Goal: Task Accomplishment & Management: Use online tool/utility

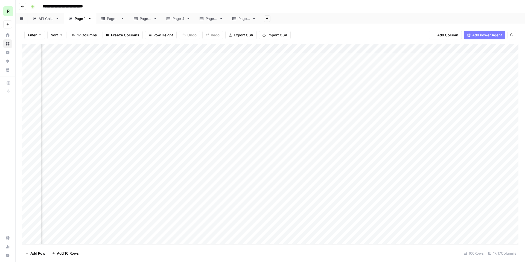
scroll to position [0, 401]
click at [336, 49] on div "Add Column" at bounding box center [270, 144] width 496 height 200
click at [347, 63] on span "All Rows" at bounding box center [355, 60] width 34 height 5
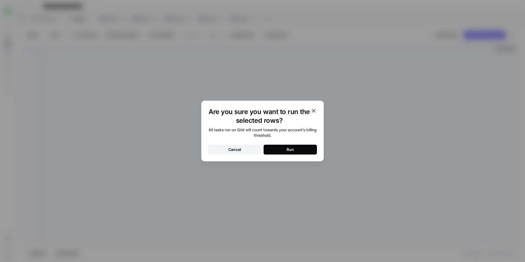
click at [251, 153] on button "Cancel" at bounding box center [234, 150] width 53 height 10
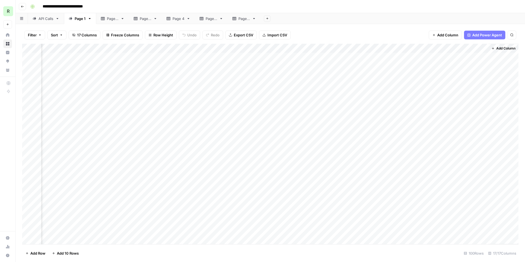
click at [336, 48] on div "Add Column" at bounding box center [270, 144] width 496 height 200
click at [346, 61] on span "All Rows" at bounding box center [355, 60] width 34 height 5
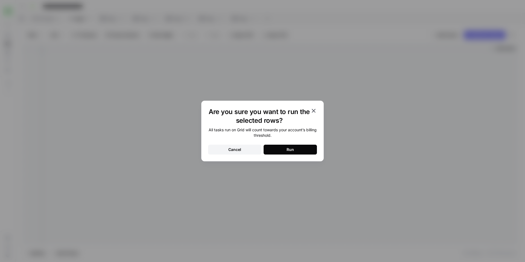
click at [279, 151] on button "Run" at bounding box center [290, 150] width 53 height 10
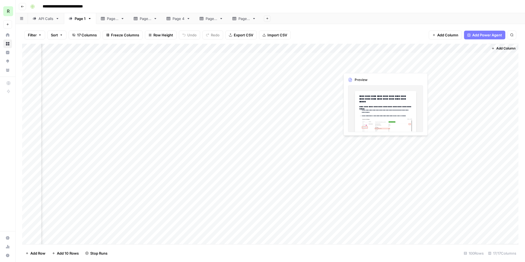
click at [364, 66] on div "Add Column" at bounding box center [270, 144] width 496 height 200
click at [385, 66] on div "Add Column" at bounding box center [270, 144] width 496 height 200
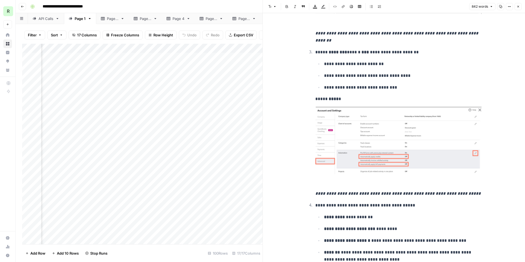
scroll to position [121, 0]
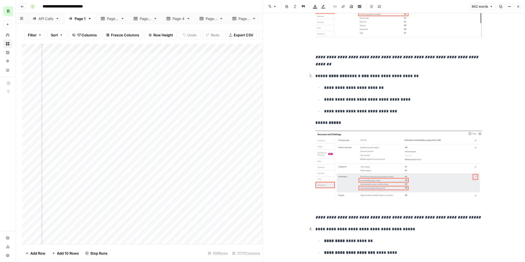
click at [247, 10] on div "**********" at bounding box center [273, 6] width 491 height 9
click at [520, 8] on button "Close" at bounding box center [518, 6] width 7 height 7
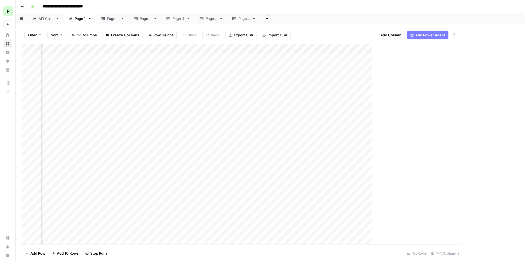
scroll to position [0, 395]
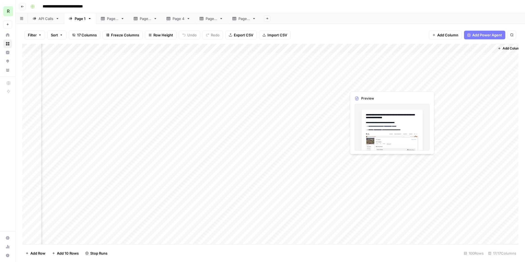
click at [371, 85] on div "Add Column" at bounding box center [270, 144] width 496 height 200
click at [391, 84] on div "Add Column" at bounding box center [270, 144] width 496 height 200
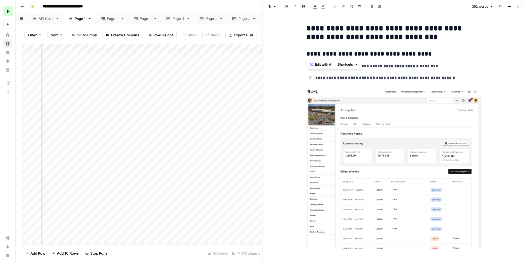
drag, startPoint x: 305, startPoint y: 52, endPoint x: 368, endPoint y: 56, distance: 62.5
click at [397, 57] on h3 "**********" at bounding box center [394, 54] width 175 height 8
click at [255, 4] on div "**********" at bounding box center [273, 6] width 491 height 9
click at [520, 8] on icon "button" at bounding box center [518, 6] width 3 height 3
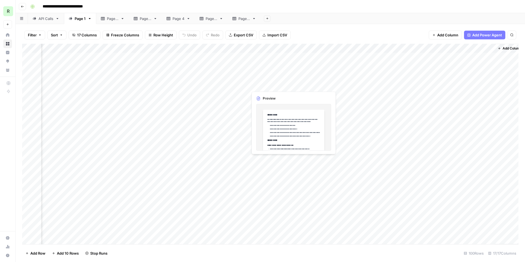
click at [276, 85] on div "Add Column" at bounding box center [270, 144] width 496 height 200
click at [292, 84] on div "Add Column" at bounding box center [270, 144] width 496 height 200
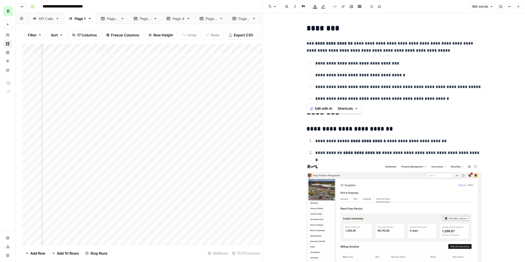
drag, startPoint x: 436, startPoint y: 100, endPoint x: 304, endPoint y: 43, distance: 143.6
click at [253, 5] on div "**********" at bounding box center [273, 6] width 491 height 9
click at [259, 5] on div "**********" at bounding box center [273, 6] width 491 height 9
click at [517, 5] on icon "button" at bounding box center [518, 6] width 3 height 3
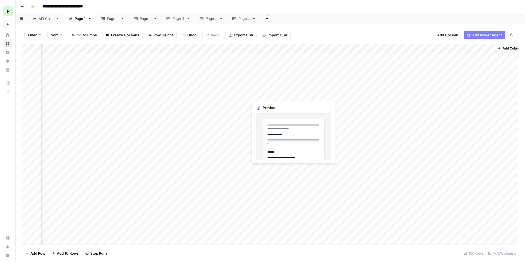
click at [278, 94] on div "Add Column" at bounding box center [270, 144] width 496 height 200
click at [292, 93] on div "Add Column" at bounding box center [270, 144] width 496 height 200
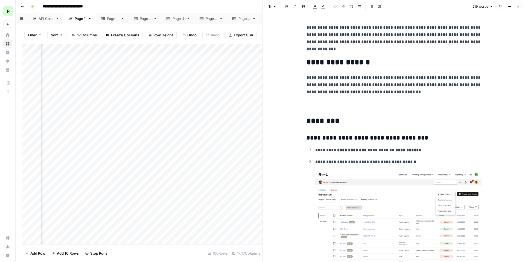
click at [253, 8] on div "**********" at bounding box center [273, 6] width 491 height 9
click at [252, 7] on div "**********" at bounding box center [273, 6] width 491 height 9
click at [519, 6] on icon "button" at bounding box center [518, 6] width 3 height 3
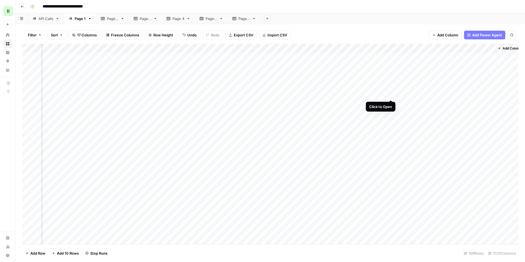
click at [392, 94] on div "Add Column" at bounding box center [270, 144] width 496 height 200
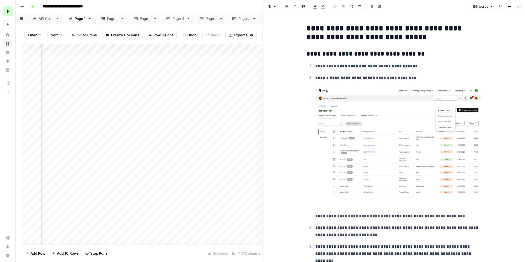
click at [251, 6] on div "**********" at bounding box center [273, 6] width 491 height 9
click at [79, 94] on div "Add Column" at bounding box center [142, 144] width 240 height 200
click at [85, 95] on div "Add Column" at bounding box center [142, 144] width 240 height 200
click at [161, 7] on div "**********" at bounding box center [273, 6] width 491 height 9
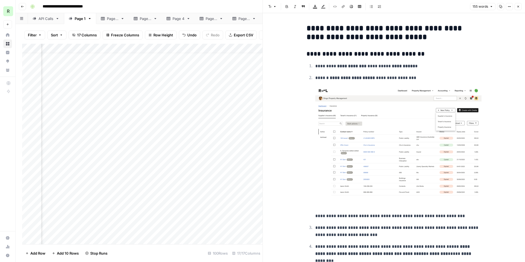
click at [518, 6] on icon "button" at bounding box center [518, 6] width 3 height 3
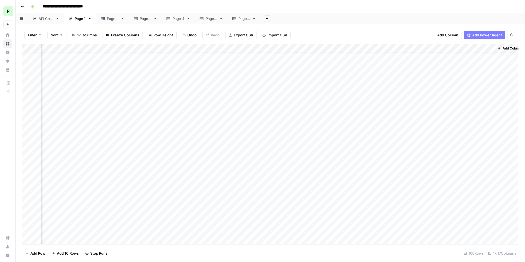
scroll to position [0, 395]
click at [74, 64] on div "Add Column" at bounding box center [270, 144] width 496 height 200
click at [75, 66] on div "Add Column" at bounding box center [270, 144] width 496 height 200
click at [354, 65] on div "Add Column" at bounding box center [270, 144] width 496 height 200
click at [391, 66] on div "Add Column" at bounding box center [270, 144] width 496 height 200
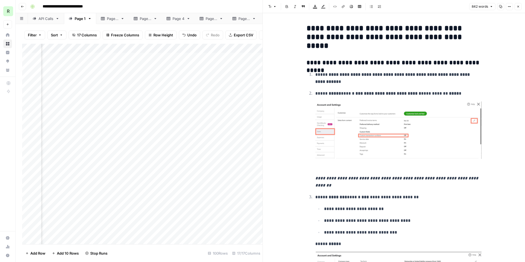
click at [85, 66] on div "Add Column" at bounding box center [142, 144] width 240 height 200
click at [76, 67] on div "Add Column" at bounding box center [142, 144] width 240 height 200
click at [76, 67] on textarea "**********" at bounding box center [96, 67] width 100 height 8
click at [111, 63] on div "**********" at bounding box center [96, 67] width 101 height 10
drag, startPoint x: 48, startPoint y: 67, endPoint x: 149, endPoint y: 67, distance: 101.5
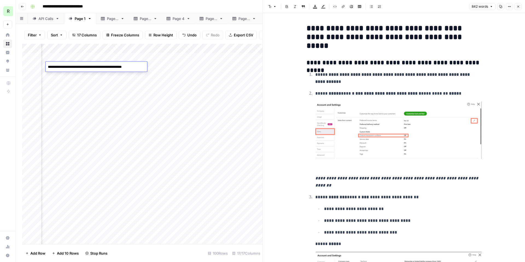
click at [149, 67] on body "**********" at bounding box center [262, 131] width 525 height 262
click at [250, 5] on div "**********" at bounding box center [273, 6] width 491 height 9
click at [518, 8] on button "Close" at bounding box center [518, 6] width 7 height 7
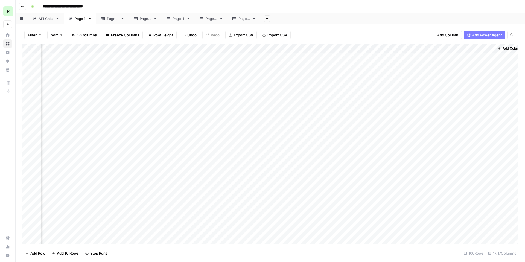
scroll to position [0, 395]
click at [342, 48] on div "Add Column" at bounding box center [270, 144] width 496 height 200
click at [342, 49] on div "Add Column" at bounding box center [270, 144] width 496 height 200
click at [336, 48] on div "Add Column" at bounding box center [270, 144] width 496 height 200
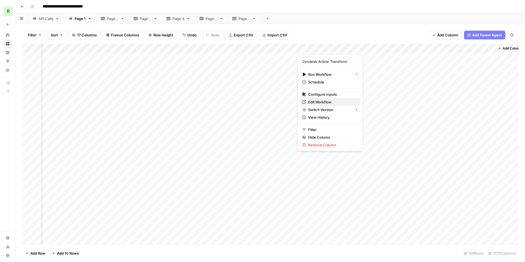
click at [323, 101] on span "Edit Workflow" at bounding box center [332, 101] width 48 height 5
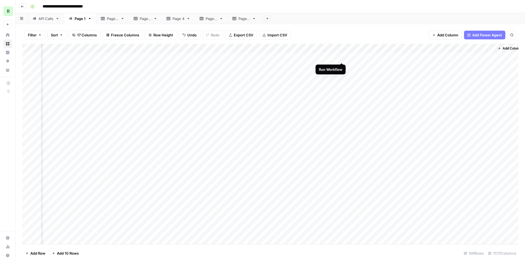
click at [340, 57] on div "Add Column" at bounding box center [270, 144] width 496 height 200
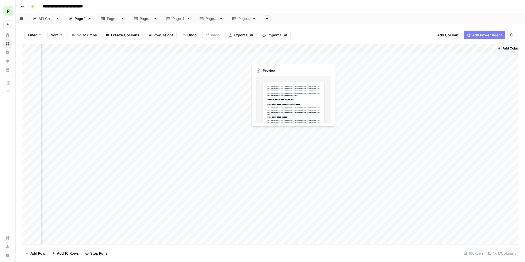
click at [265, 58] on div "Add Column" at bounding box center [270, 144] width 496 height 200
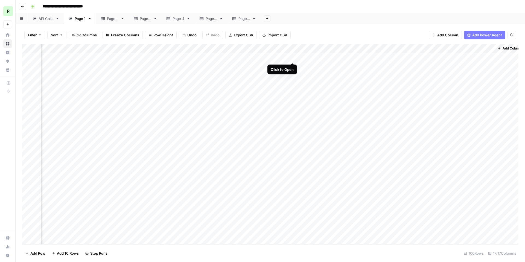
click at [293, 56] on div "Add Column" at bounding box center [270, 144] width 496 height 200
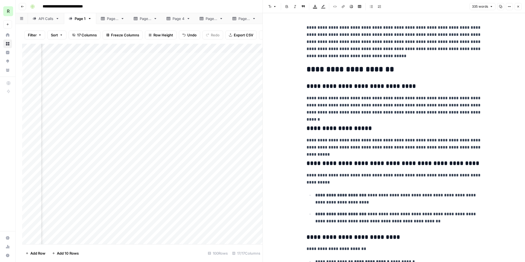
click at [254, 5] on div "**********" at bounding box center [273, 6] width 491 height 9
click at [520, 10] on button "Close" at bounding box center [518, 6] width 7 height 7
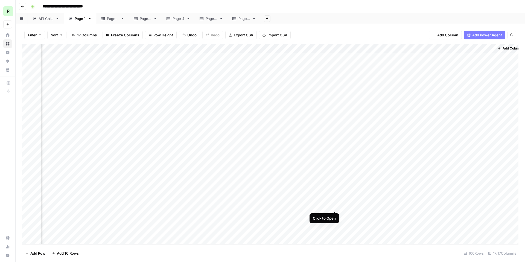
click at [334, 206] on div "Add Column" at bounding box center [270, 144] width 496 height 200
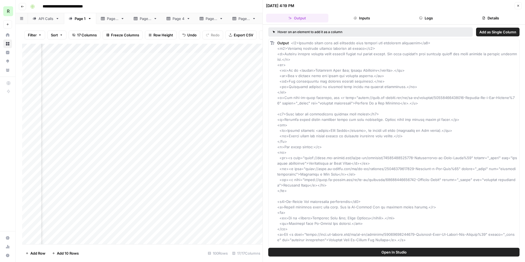
click at [518, 3] on button "Close" at bounding box center [518, 5] width 7 height 7
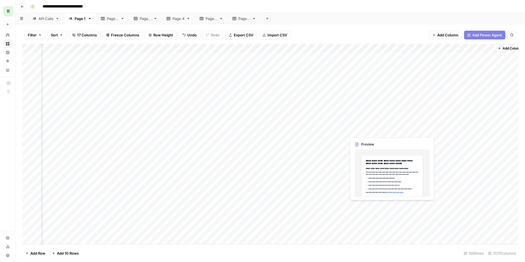
click at [366, 206] on div "Add Column" at bounding box center [270, 144] width 496 height 200
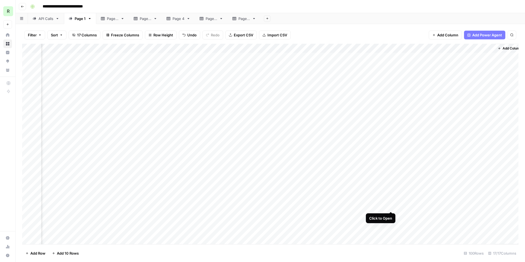
click at [391, 205] on div "Add Column" at bounding box center [270, 144] width 496 height 200
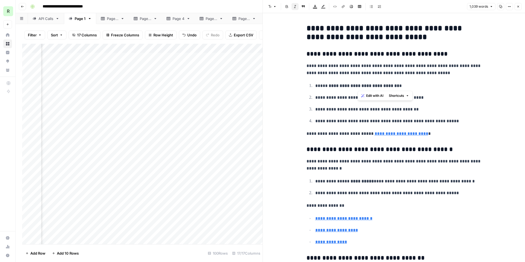
drag, startPoint x: 357, startPoint y: 87, endPoint x: 371, endPoint y: 86, distance: 14.0
click at [371, 86] on strong "**********" at bounding box center [364, 86] width 71 height 4
click at [520, 5] on button "Close" at bounding box center [518, 6] width 7 height 7
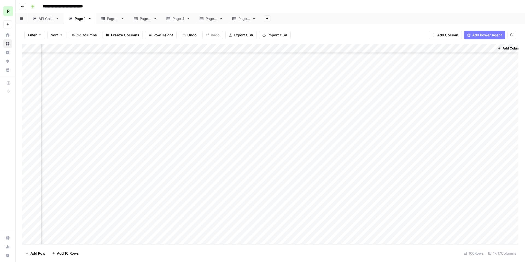
scroll to position [0, 395]
click at [433, 57] on div "Add Column" at bounding box center [270, 144] width 496 height 200
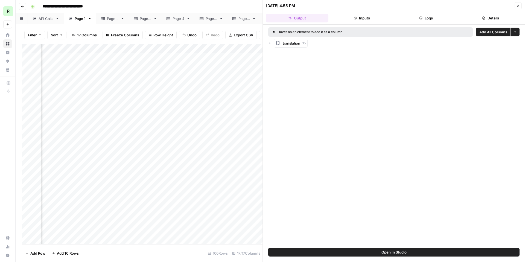
click at [520, 7] on icon "button" at bounding box center [518, 5] width 3 height 3
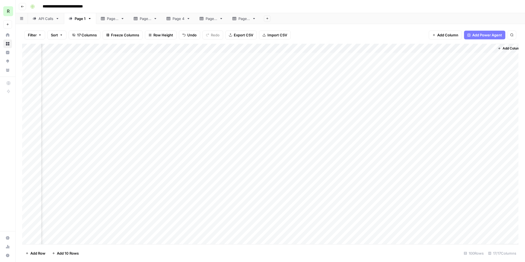
click at [421, 57] on div "Add Column" at bounding box center [270, 144] width 496 height 200
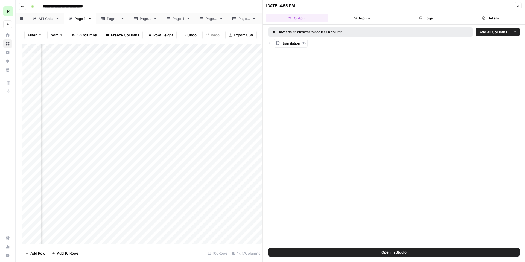
click at [521, 4] on button "Close" at bounding box center [518, 5] width 7 height 7
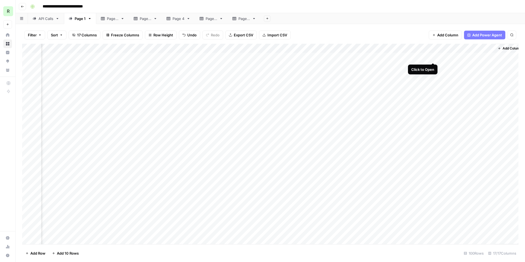
click at [434, 56] on div "Add Column" at bounding box center [270, 144] width 496 height 200
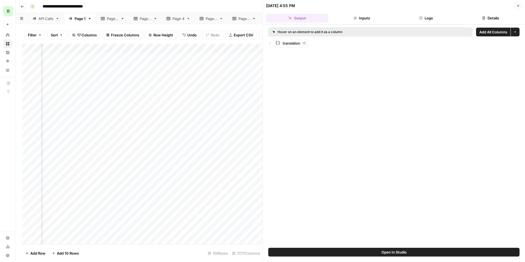
click at [369, 17] on button "Inputs" at bounding box center [362, 18] width 62 height 9
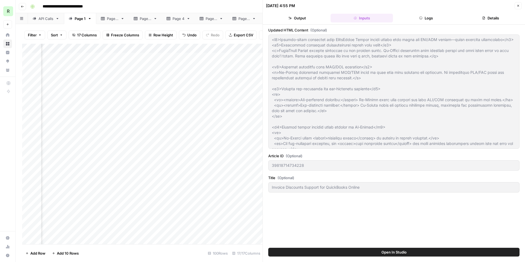
click at [417, 22] on header "08/19/25 at 4:55 PM Close Output Inputs Logs Details" at bounding box center [394, 12] width 262 height 25
click at [420, 21] on button "Logs" at bounding box center [426, 18] width 62 height 9
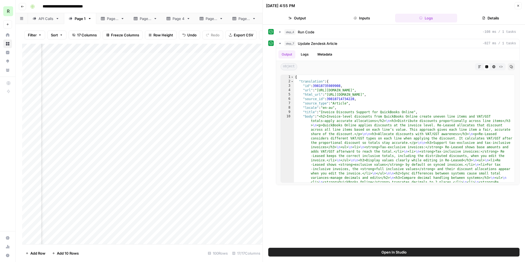
click at [490, 20] on button "Details" at bounding box center [490, 18] width 62 height 9
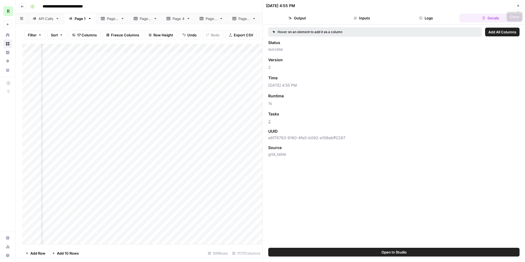
click at [518, 6] on icon "button" at bounding box center [518, 5] width 3 height 3
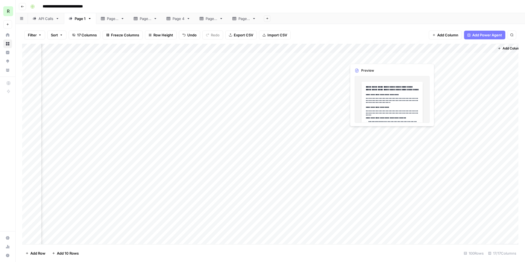
click at [362, 57] on div "Add Column" at bounding box center [270, 144] width 496 height 200
click at [373, 55] on div "Add Column" at bounding box center [270, 144] width 496 height 200
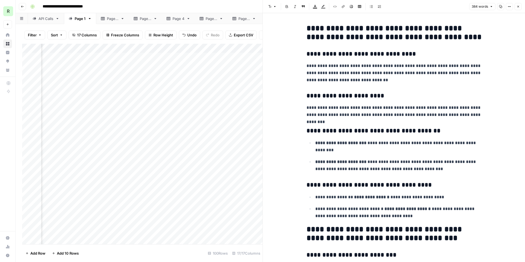
click at [255, 4] on div "**********" at bounding box center [273, 6] width 491 height 9
click at [518, 8] on button "Close" at bounding box center [518, 6] width 7 height 7
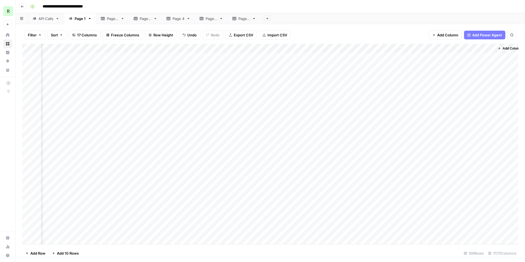
click at [334, 48] on div "Add Column" at bounding box center [270, 144] width 496 height 200
click at [326, 101] on span "Edit Workflow" at bounding box center [332, 101] width 48 height 5
click at [341, 57] on div "Add Column" at bounding box center [270, 144] width 496 height 200
click at [389, 56] on div "Add Column" at bounding box center [270, 144] width 496 height 200
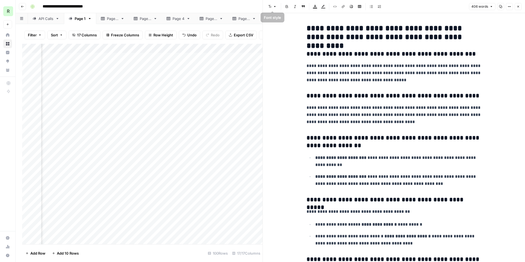
click at [254, 4] on div "**********" at bounding box center [273, 6] width 491 height 9
click at [517, 5] on icon "button" at bounding box center [518, 6] width 3 height 3
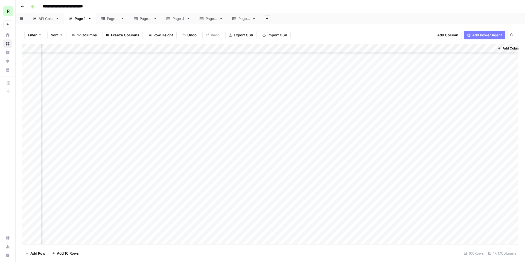
scroll to position [451, 395]
click at [340, 172] on div "Add Column" at bounding box center [270, 144] width 496 height 200
click at [333, 120] on div "Add Column" at bounding box center [270, 144] width 496 height 200
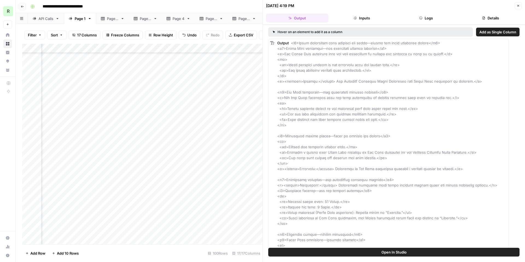
click at [370, 22] on button "Inputs" at bounding box center [362, 18] width 62 height 9
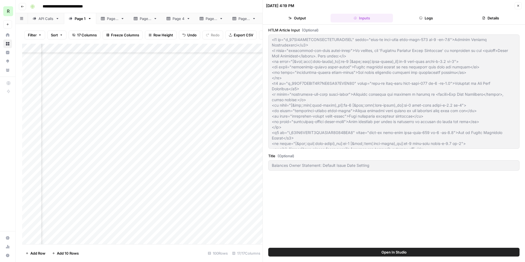
click at [518, 6] on icon "button" at bounding box center [518, 5] width 3 height 3
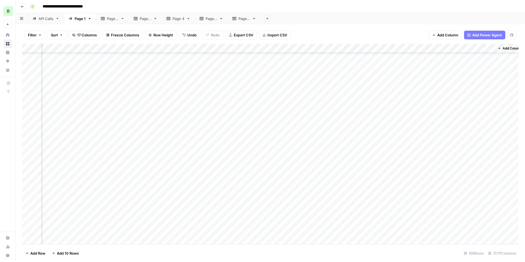
click at [375, 120] on div "Add Column" at bounding box center [270, 144] width 496 height 200
click at [390, 120] on div "Add Column" at bounding box center [270, 144] width 496 height 200
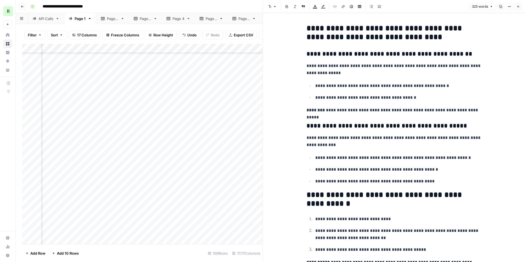
click at [520, 5] on button "Close" at bounding box center [518, 6] width 7 height 7
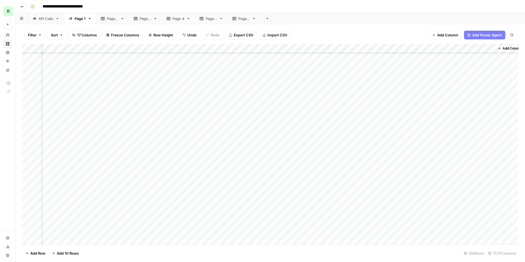
scroll to position [0, 395]
click at [293, 57] on div "Add Column" at bounding box center [270, 144] width 496 height 200
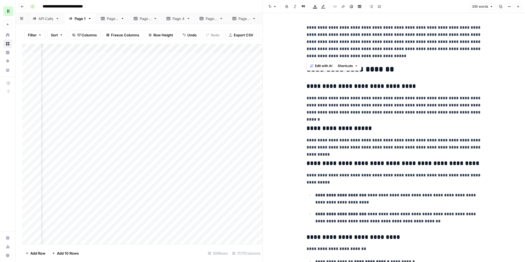
drag, startPoint x: 396, startPoint y: 57, endPoint x: 306, endPoint y: 30, distance: 93.7
click at [307, 30] on p "**********" at bounding box center [394, 42] width 175 height 36
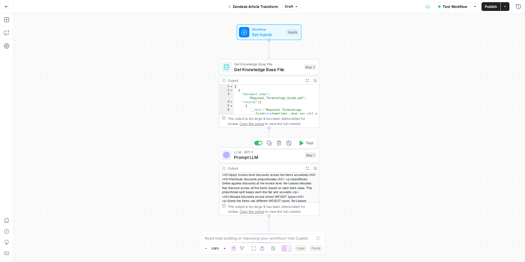
click at [278, 157] on span "Prompt LLM" at bounding box center [268, 157] width 68 height 7
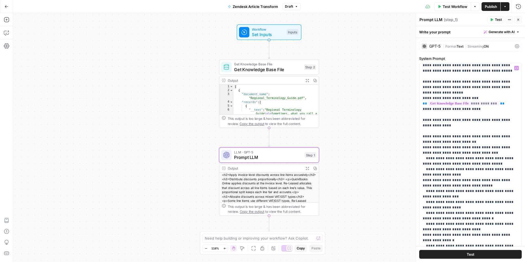
scroll to position [77, 0]
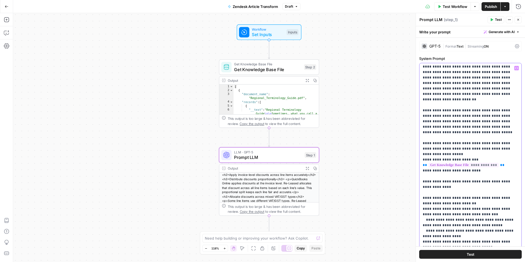
scroll to position [0, 0]
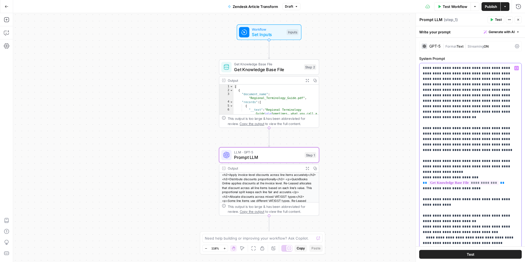
click at [508, 31] on span "Generate with AI" at bounding box center [502, 32] width 26 height 5
click at [492, 56] on span "Refine" at bounding box center [492, 56] width 43 height 5
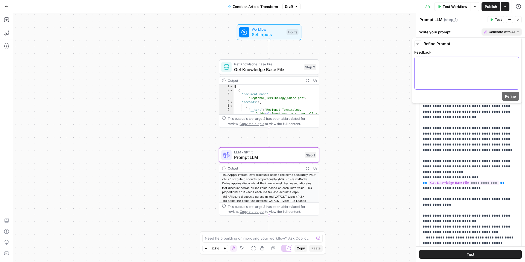
click at [464, 69] on div at bounding box center [467, 73] width 104 height 33
click at [512, 95] on span "Refine" at bounding box center [510, 96] width 11 height 5
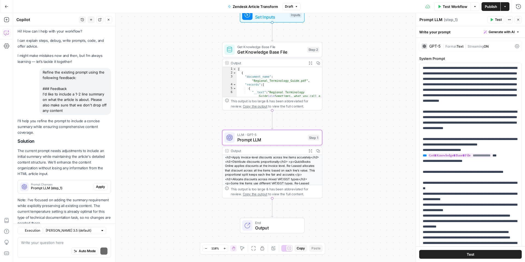
scroll to position [18, 0]
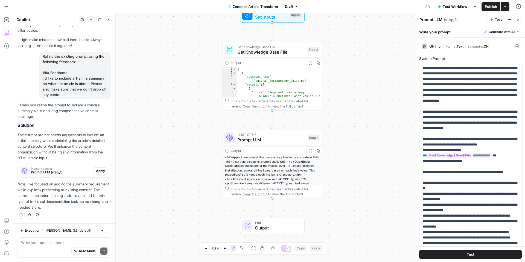
click at [470, 253] on span "Test" at bounding box center [471, 254] width 8 height 5
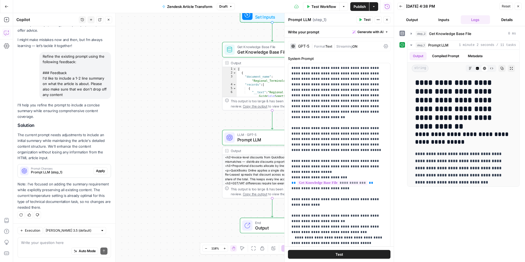
click at [518, 5] on icon "button" at bounding box center [518, 6] width 3 height 3
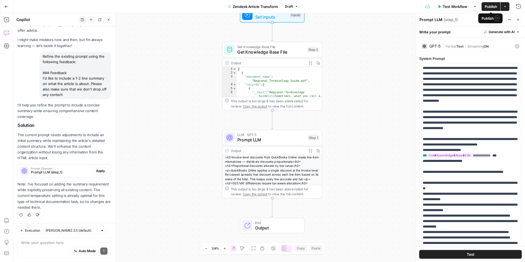
click at [489, 5] on span "Publish" at bounding box center [491, 6] width 12 height 5
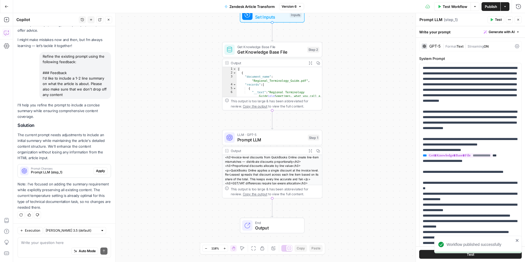
scroll to position [18, 0]
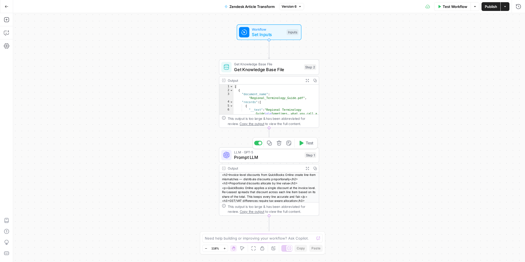
click at [260, 155] on span "Prompt LLM" at bounding box center [268, 157] width 68 height 7
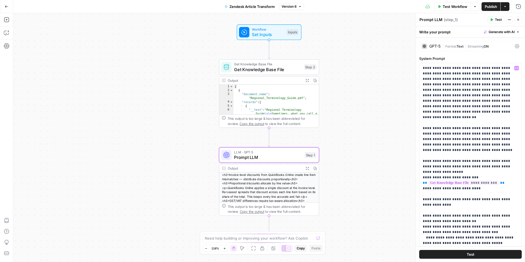
click at [503, 33] on span "Generate with AI" at bounding box center [502, 32] width 26 height 5
click at [489, 56] on span "Refine" at bounding box center [492, 56] width 43 height 5
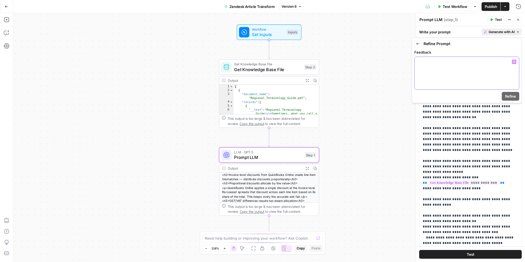
click at [458, 64] on p at bounding box center [467, 61] width 98 height 5
click at [511, 97] on span "Refine" at bounding box center [510, 96] width 11 height 5
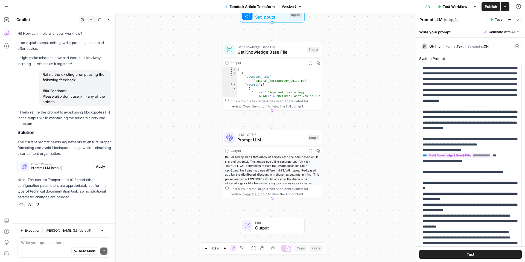
scroll to position [34, 0]
click at [500, 21] on span "Test" at bounding box center [498, 19] width 7 height 5
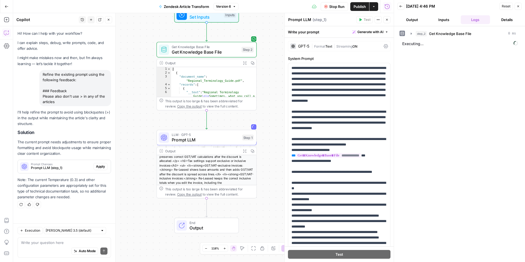
click at [337, 10] on button "Stop Run" at bounding box center [334, 6] width 27 height 9
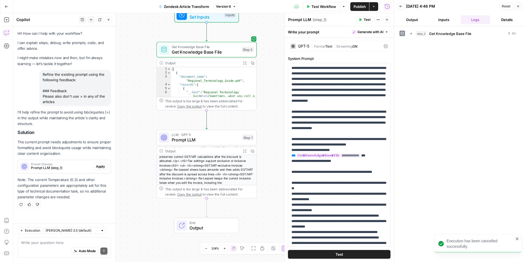
click at [518, 6] on icon "button" at bounding box center [518, 6] width 3 height 3
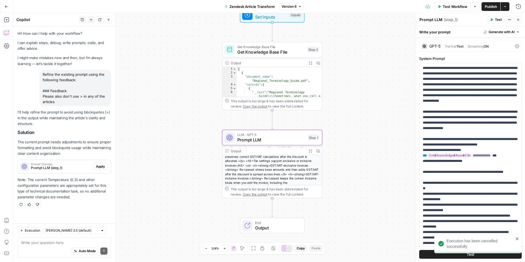
click at [102, 167] on span "Apply" at bounding box center [100, 166] width 9 height 5
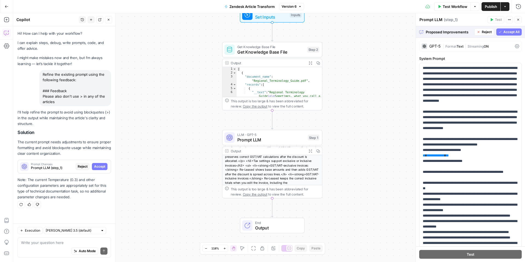
click at [507, 33] on span "Accept All" at bounding box center [511, 32] width 16 height 5
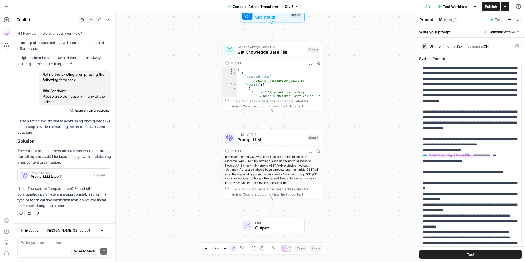
click at [494, 21] on button "Test" at bounding box center [496, 19] width 17 height 7
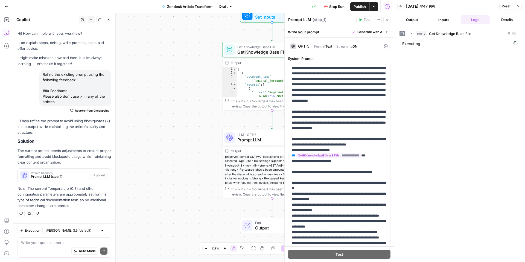
click at [519, 7] on icon "button" at bounding box center [518, 6] width 2 height 2
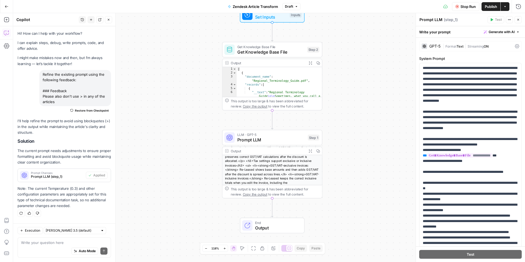
click at [486, 7] on span "Publish" at bounding box center [491, 6] width 12 height 5
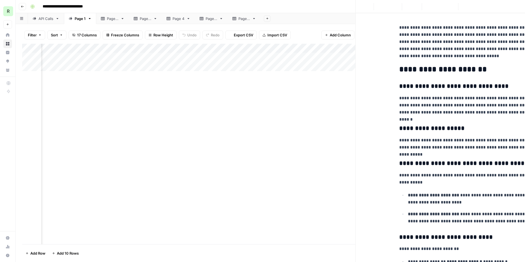
scroll to position [0, 414]
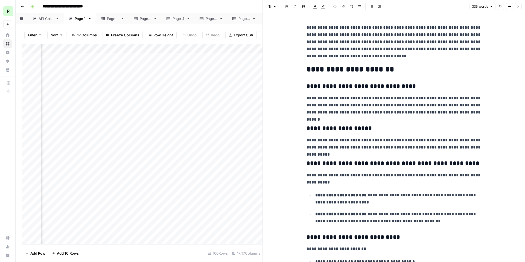
click at [517, 6] on icon "button" at bounding box center [518, 7] width 2 height 2
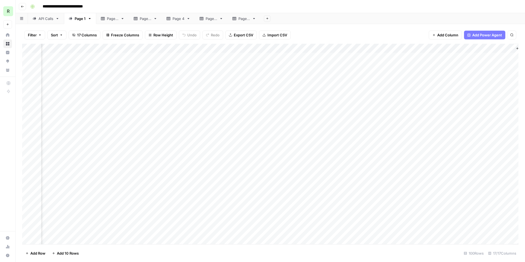
scroll to position [0, 401]
click at [384, 56] on div "Add Column" at bounding box center [270, 144] width 496 height 200
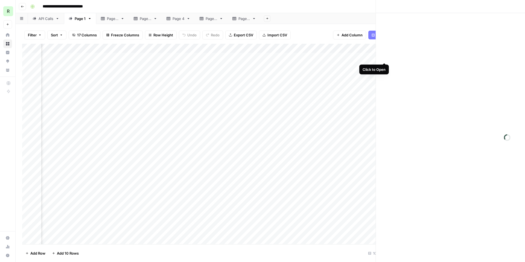
scroll to position [0, 400]
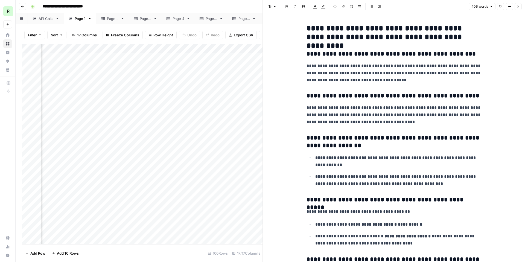
click at [247, 4] on div "**********" at bounding box center [273, 6] width 491 height 9
click at [519, 3] on button "Close" at bounding box center [518, 6] width 7 height 7
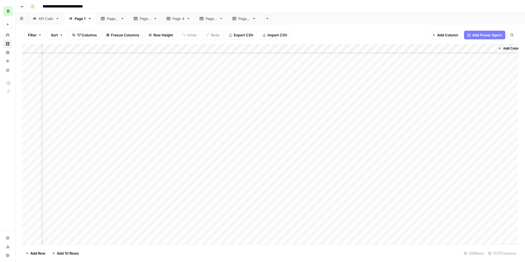
scroll to position [474, 394]
click at [343, 150] on div "Add Column" at bounding box center [270, 144] width 496 height 200
click at [336, 48] on div "Add Column" at bounding box center [270, 144] width 496 height 200
click at [326, 101] on span "Edit Workflow" at bounding box center [333, 101] width 48 height 5
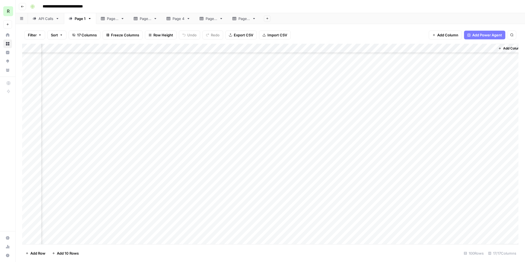
scroll to position [747, 394]
click at [341, 101] on div "Add Column" at bounding box center [270, 144] width 496 height 200
click at [293, 101] on div "Add Column" at bounding box center [270, 144] width 496 height 200
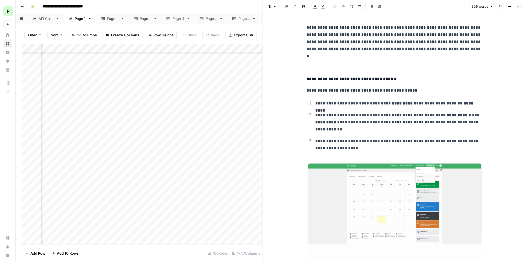
click at [520, 7] on button "Close" at bounding box center [518, 6] width 7 height 7
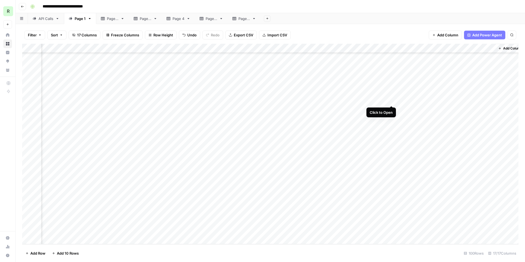
click at [392, 99] on div "Add Column" at bounding box center [270, 144] width 496 height 200
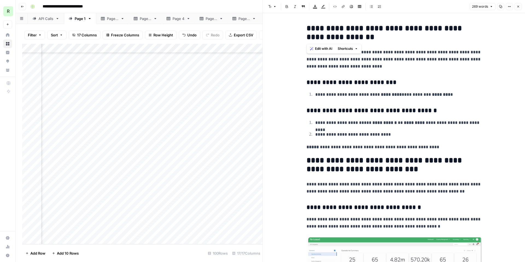
drag, startPoint x: 306, startPoint y: 31, endPoint x: 354, endPoint y: 37, distance: 48.3
click at [354, 37] on h2 "**********" at bounding box center [394, 33] width 175 height 18
click at [258, 8] on div "**********" at bounding box center [273, 6] width 491 height 9
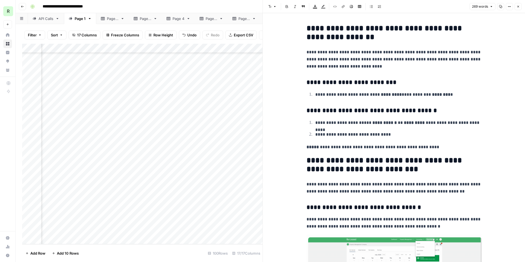
click at [517, 5] on icon "button" at bounding box center [518, 6] width 3 height 3
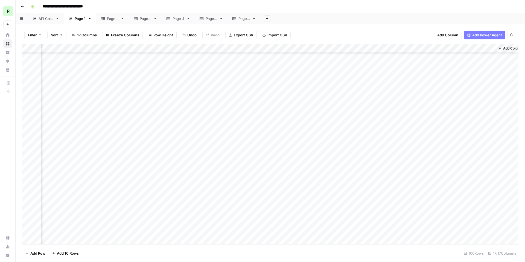
click at [294, 99] on div "Add Column" at bounding box center [270, 144] width 496 height 200
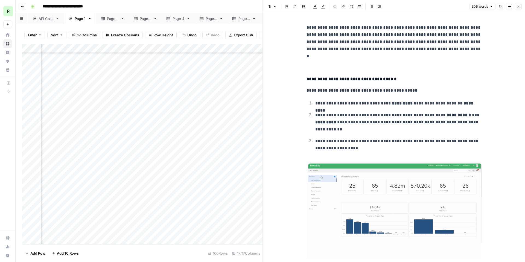
click at [83, 101] on div "Add Column" at bounding box center [142, 144] width 240 height 200
click at [84, 101] on div "Add Column" at bounding box center [142, 144] width 240 height 200
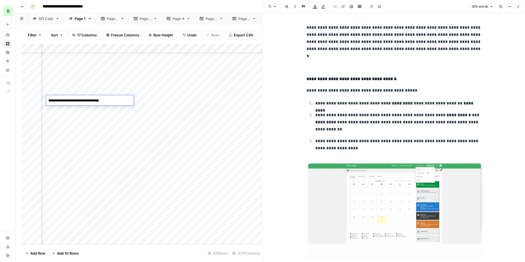
click at [519, 7] on icon "button" at bounding box center [518, 6] width 3 height 3
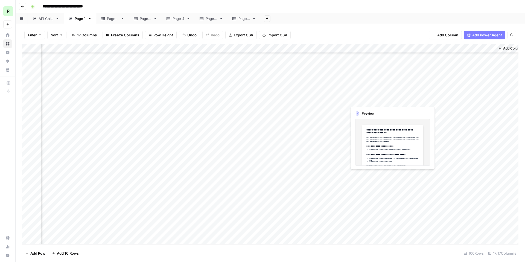
click at [379, 99] on div "Add Column" at bounding box center [270, 144] width 496 height 200
click at [70, 56] on div "Add Column" at bounding box center [270, 144] width 496 height 200
click at [79, 56] on div "Add Column" at bounding box center [270, 144] width 496 height 200
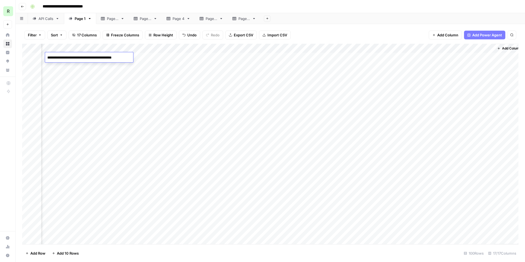
click at [369, 59] on div "Add Column" at bounding box center [270, 144] width 496 height 200
click at [378, 57] on div "Add Column" at bounding box center [270, 144] width 496 height 200
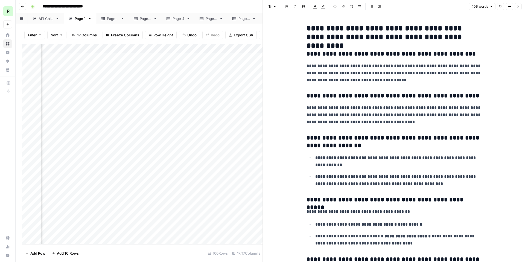
click at [522, 5] on header "Font style Bold Italic Block quote Text color Highlight color Code block Link I…" at bounding box center [394, 6] width 262 height 13
click at [520, 6] on icon "button" at bounding box center [518, 6] width 3 height 3
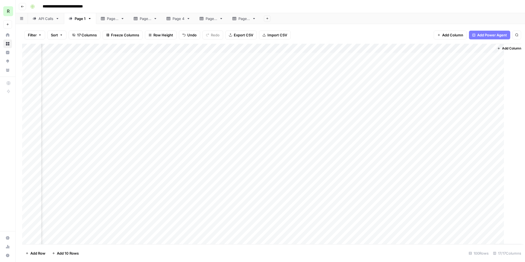
scroll to position [0, 395]
click at [342, 57] on div "Add Column" at bounding box center [270, 144] width 496 height 200
click at [75, 56] on div "Add Column" at bounding box center [270, 144] width 496 height 200
click at [144, 55] on div "Add Column" at bounding box center [270, 144] width 496 height 200
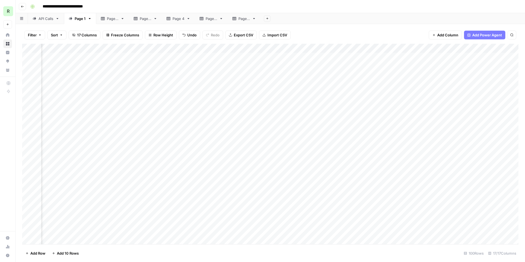
click at [180, 55] on div "Add Column" at bounding box center [270, 144] width 496 height 200
click at [471, 58] on div "Add Column" at bounding box center [270, 144] width 496 height 200
click at [472, 57] on div "Add Column" at bounding box center [270, 144] width 496 height 200
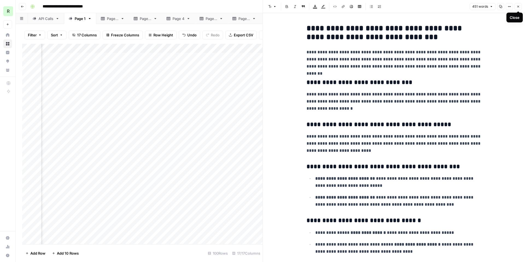
click at [516, 7] on button "Close" at bounding box center [518, 6] width 7 height 7
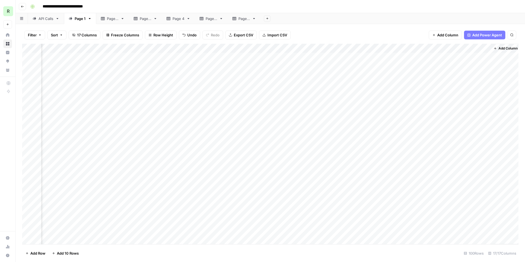
scroll to position [0, 401]
click at [434, 57] on div "Add Column" at bounding box center [270, 144] width 496 height 200
click at [335, 65] on div "Add Column" at bounding box center [270, 144] width 496 height 200
click at [427, 57] on div "Add Column" at bounding box center [270, 144] width 496 height 200
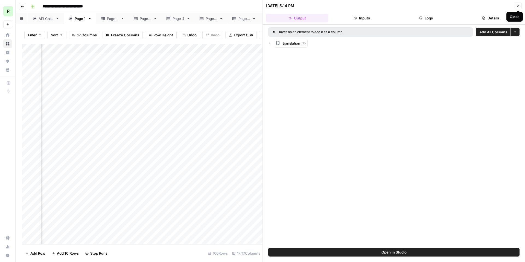
click at [519, 6] on icon "button" at bounding box center [518, 5] width 3 height 3
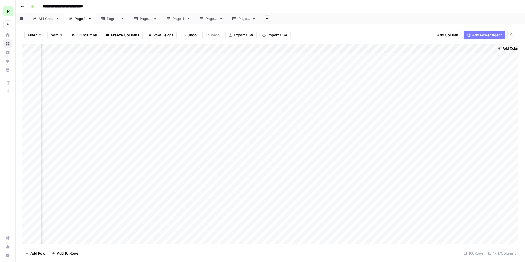
scroll to position [0, 395]
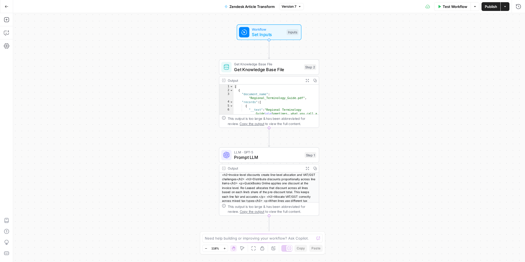
click at [268, 185] on div "<h2>Invoice-level discounts create line-level allocation and VAT/GST challenges…" at bounding box center [269, 208] width 100 height 70
click at [272, 159] on span "Prompt LLM" at bounding box center [268, 157] width 68 height 7
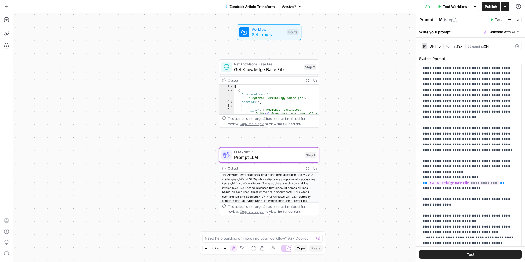
click at [503, 34] on button "Generate with AI" at bounding box center [502, 31] width 40 height 7
click at [493, 56] on span "Refine" at bounding box center [492, 56] width 43 height 5
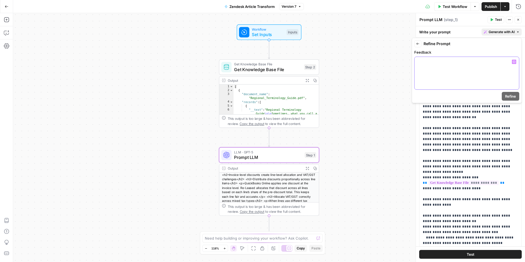
click at [464, 70] on div at bounding box center [467, 73] width 104 height 33
click at [422, 64] on p "**********" at bounding box center [467, 64] width 98 height 11
click at [423, 69] on p "**********" at bounding box center [467, 64] width 98 height 11
click at [509, 94] on span "Refine" at bounding box center [510, 96] width 11 height 5
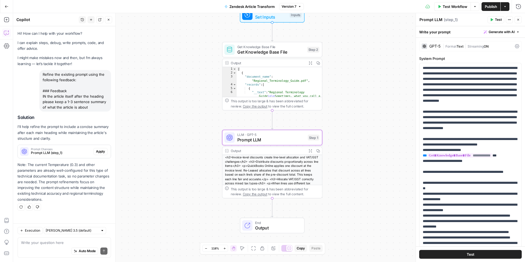
click at [102, 151] on span "Apply" at bounding box center [100, 151] width 9 height 5
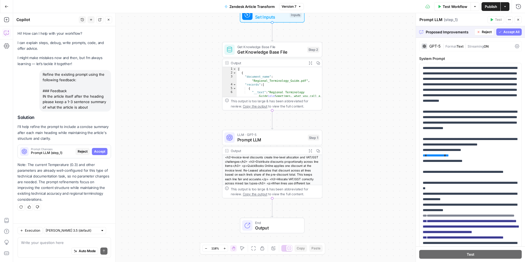
click at [504, 31] on span "Accept All" at bounding box center [511, 32] width 16 height 5
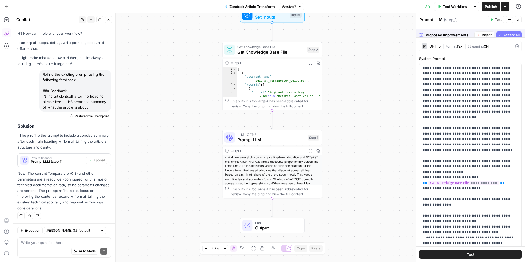
scroll to position [1, 0]
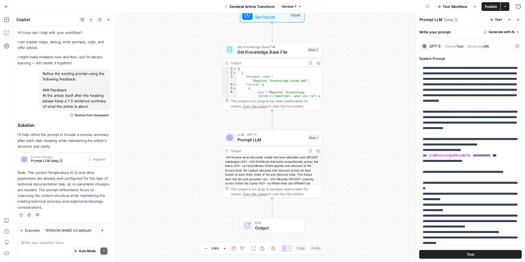
click at [494, 21] on button "Test" at bounding box center [496, 19] width 17 height 7
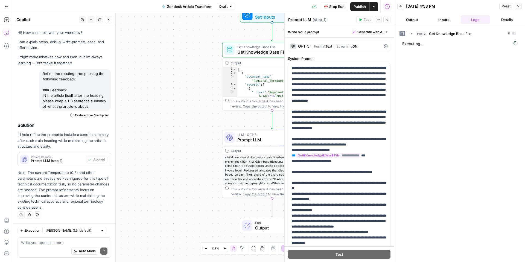
click at [330, 7] on span "Stop Run" at bounding box center [336, 6] width 15 height 5
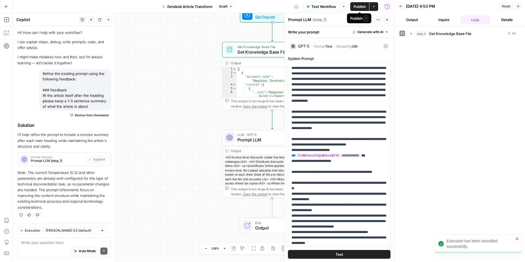
click at [324, 7] on span "Test Workflow" at bounding box center [323, 6] width 25 height 5
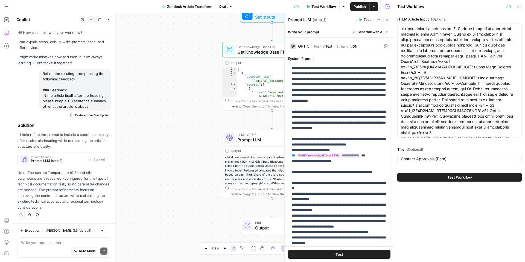
click at [471, 182] on div "Test Workflow" at bounding box center [459, 177] width 124 height 15
click at [468, 179] on span "Test Workflow" at bounding box center [459, 176] width 25 height 5
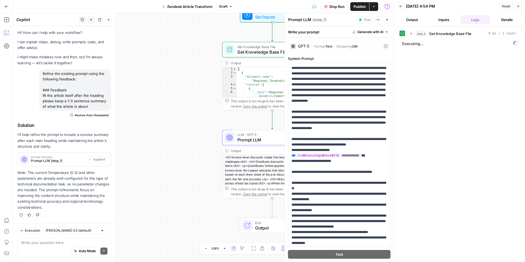
click at [449, 16] on button "Inputs" at bounding box center [444, 19] width 30 height 9
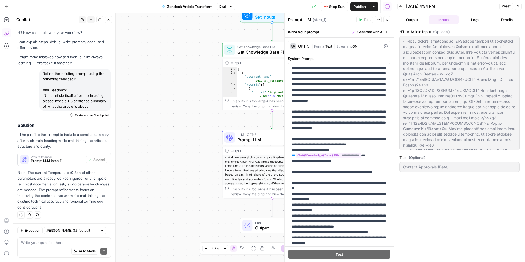
click at [410, 24] on button "Output" at bounding box center [412, 19] width 30 height 9
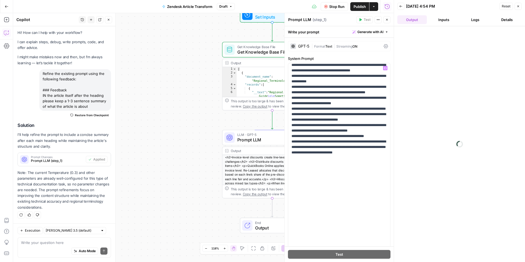
scroll to position [580, 0]
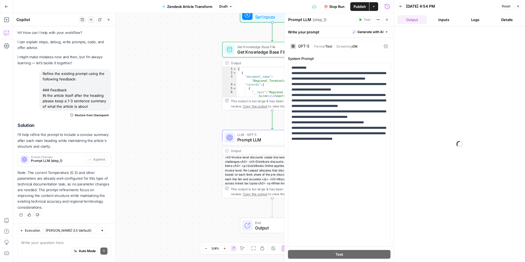
click at [333, 8] on span "Stop Run" at bounding box center [336, 6] width 15 height 5
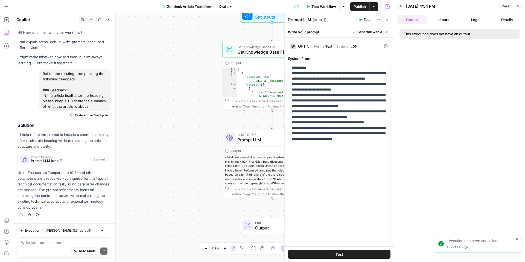
click at [373, 33] on span "Generate with AI" at bounding box center [370, 32] width 26 height 5
click at [364, 62] on div "Improve your existing prompt" at bounding box center [363, 61] width 46 height 5
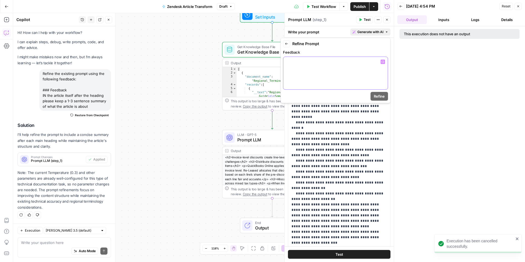
click at [333, 64] on div at bounding box center [335, 73] width 104 height 33
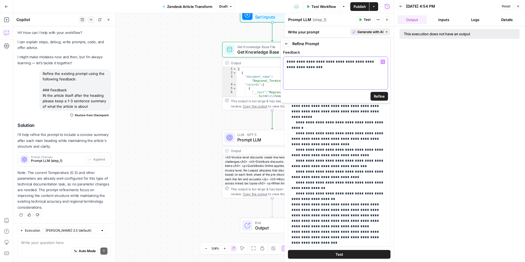
click at [334, 66] on p "**********" at bounding box center [336, 64] width 98 height 11
click at [354, 62] on p "**********" at bounding box center [336, 67] width 98 height 16
click at [308, 73] on p "**********" at bounding box center [336, 67] width 98 height 16
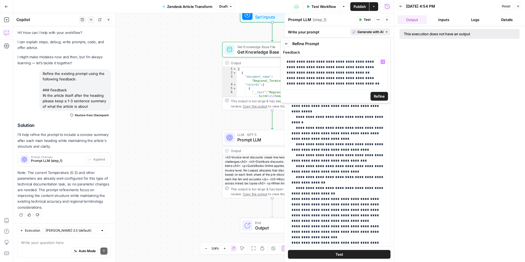
click at [380, 98] on span "Refine" at bounding box center [379, 96] width 11 height 5
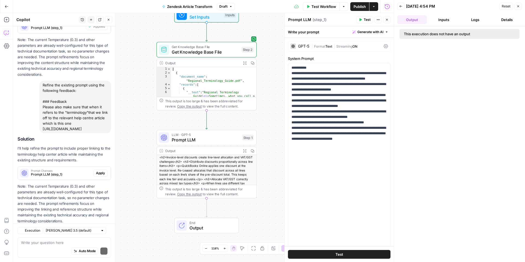
scroll to position [158, 0]
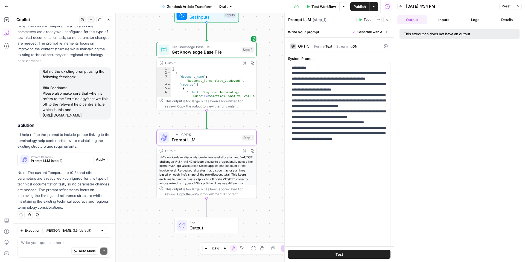
click at [102, 162] on span "Apply" at bounding box center [100, 159] width 9 height 5
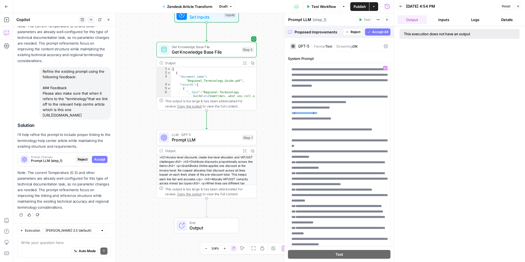
scroll to position [43, 0]
click at [99, 162] on button "Accept" at bounding box center [100, 159] width 16 height 7
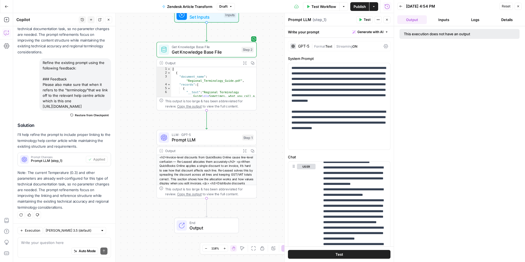
scroll to position [650, 4]
click at [331, 253] on button "Test" at bounding box center [339, 254] width 103 height 9
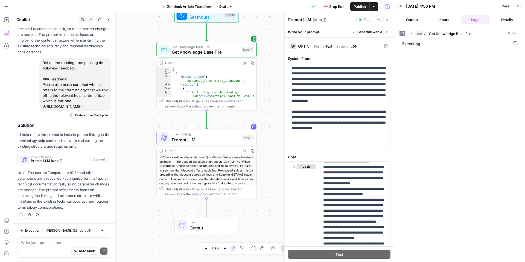
click at [414, 14] on header "Back 09/08/25 at 4:56 PM Reset Close Output Inputs Logs Details" at bounding box center [459, 13] width 131 height 26
click at [414, 19] on button "Output" at bounding box center [412, 19] width 30 height 9
click at [361, 4] on span "Publish" at bounding box center [360, 6] width 12 height 5
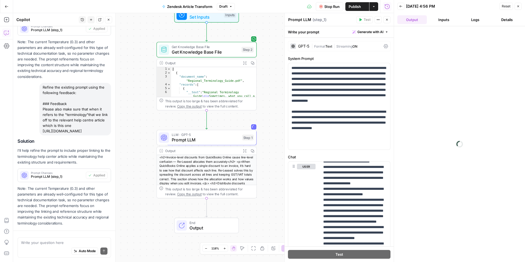
scroll to position [134, 0]
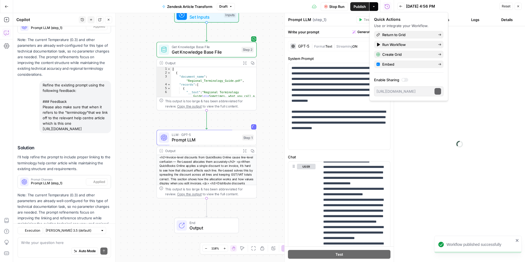
scroll to position [167, 0]
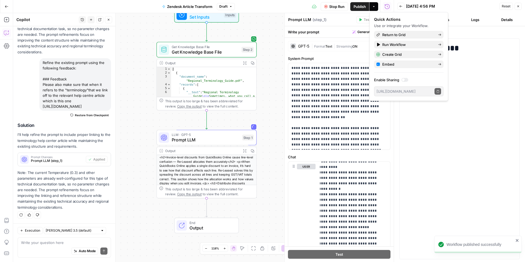
click at [332, 5] on span "Stop Run" at bounding box center [336, 6] width 15 height 5
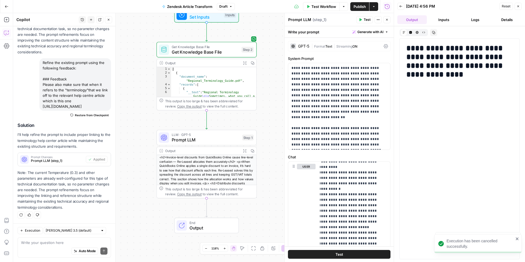
click at [359, 21] on icon "button" at bounding box center [360, 19] width 3 height 3
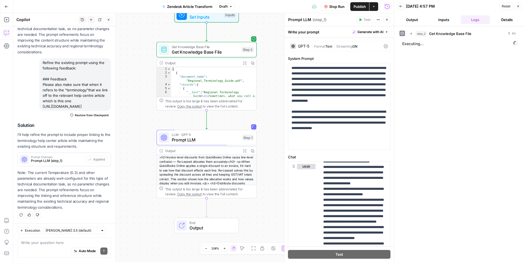
click at [417, 17] on button "Output" at bounding box center [412, 19] width 30 height 9
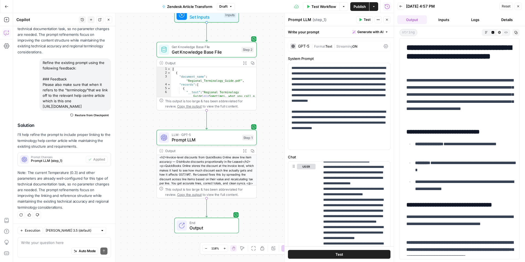
scroll to position [604, 0]
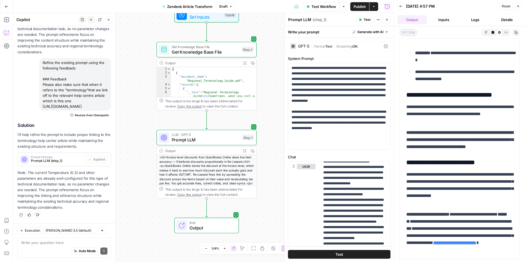
click at [361, 6] on span "Publish" at bounding box center [360, 6] width 12 height 5
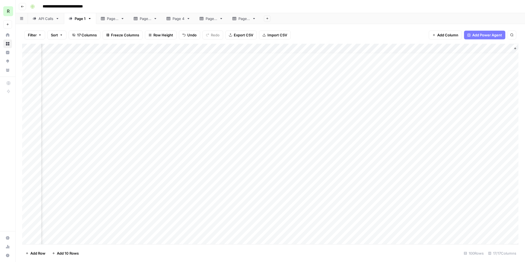
scroll to position [5, 401]
click at [334, 80] on div "Add Column" at bounding box center [270, 144] width 496 height 200
click at [385, 84] on div "Add Column" at bounding box center [270, 144] width 496 height 200
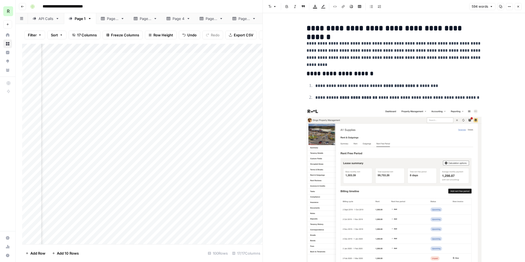
click at [521, 7] on button "Close" at bounding box center [518, 6] width 7 height 7
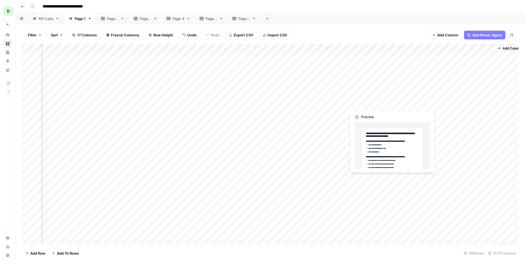
scroll to position [0, 401]
click at [414, 84] on div "Add Column" at bounding box center [270, 144] width 496 height 200
click at [336, 49] on div "Add Column" at bounding box center [270, 144] width 496 height 200
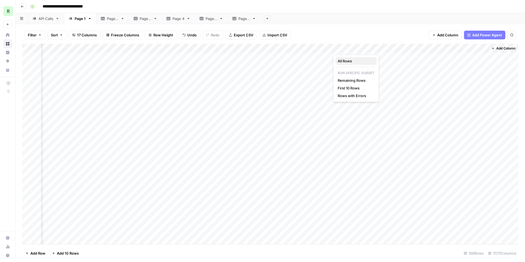
click at [346, 63] on span "All Rows" at bounding box center [355, 60] width 34 height 5
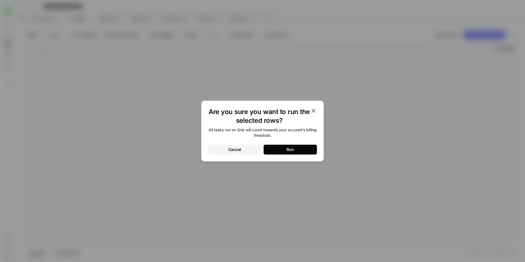
click at [346, 63] on div "Are you sure you want to run the selected rows? All tasks run on Grid will coun…" at bounding box center [262, 131] width 525 height 262
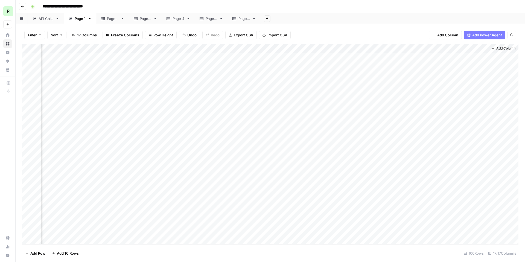
click at [337, 48] on div "Add Column" at bounding box center [270, 144] width 496 height 200
click at [346, 62] on span "All Rows" at bounding box center [355, 60] width 34 height 5
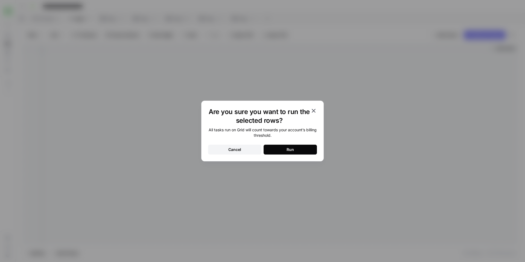
click at [285, 149] on button "Run" at bounding box center [290, 150] width 53 height 10
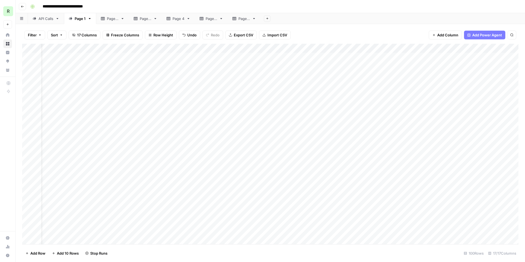
scroll to position [0, 0]
click at [170, 47] on div "Add Column" at bounding box center [270, 144] width 496 height 200
click at [187, 46] on div at bounding box center [164, 49] width 49 height 11
click at [186, 48] on div at bounding box center [164, 49] width 49 height 11
click at [309, 29] on div "Filter Sort 17 Columns Freeze Columns Row Height Undo Redo Export CSV Import CS…" at bounding box center [270, 35] width 496 height 18
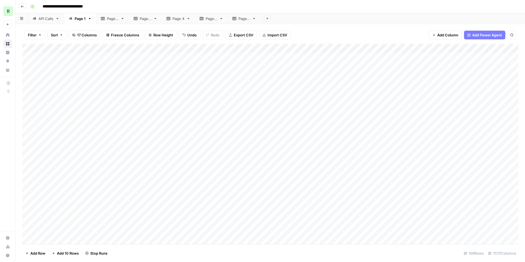
click at [107, 57] on div "Add Column" at bounding box center [270, 144] width 496 height 200
click at [104, 59] on div "Add Column" at bounding box center [270, 144] width 496 height 200
click at [104, 59] on input "**********" at bounding box center [136, 59] width 88 height 7
click at [115, 81] on div "Add Column" at bounding box center [270, 144] width 496 height 200
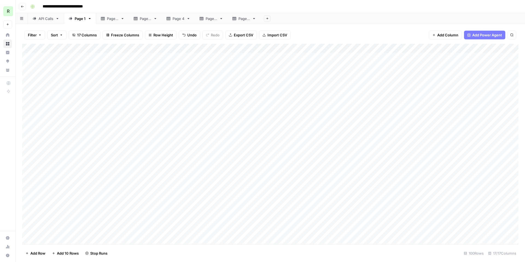
click at [117, 58] on div "Add Column" at bounding box center [270, 144] width 496 height 200
click at [133, 57] on div "Add Column" at bounding box center [270, 144] width 496 height 200
click at [185, 57] on div "Add Column" at bounding box center [270, 144] width 496 height 200
click at [182, 67] on div "Add Column" at bounding box center [270, 144] width 496 height 200
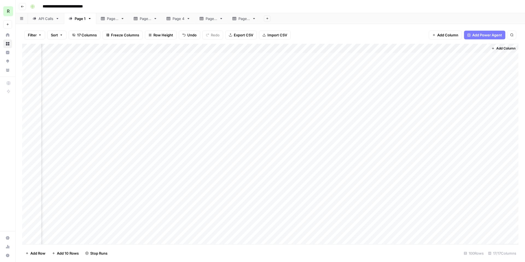
scroll to position [0, 401]
